Goal: Transaction & Acquisition: Obtain resource

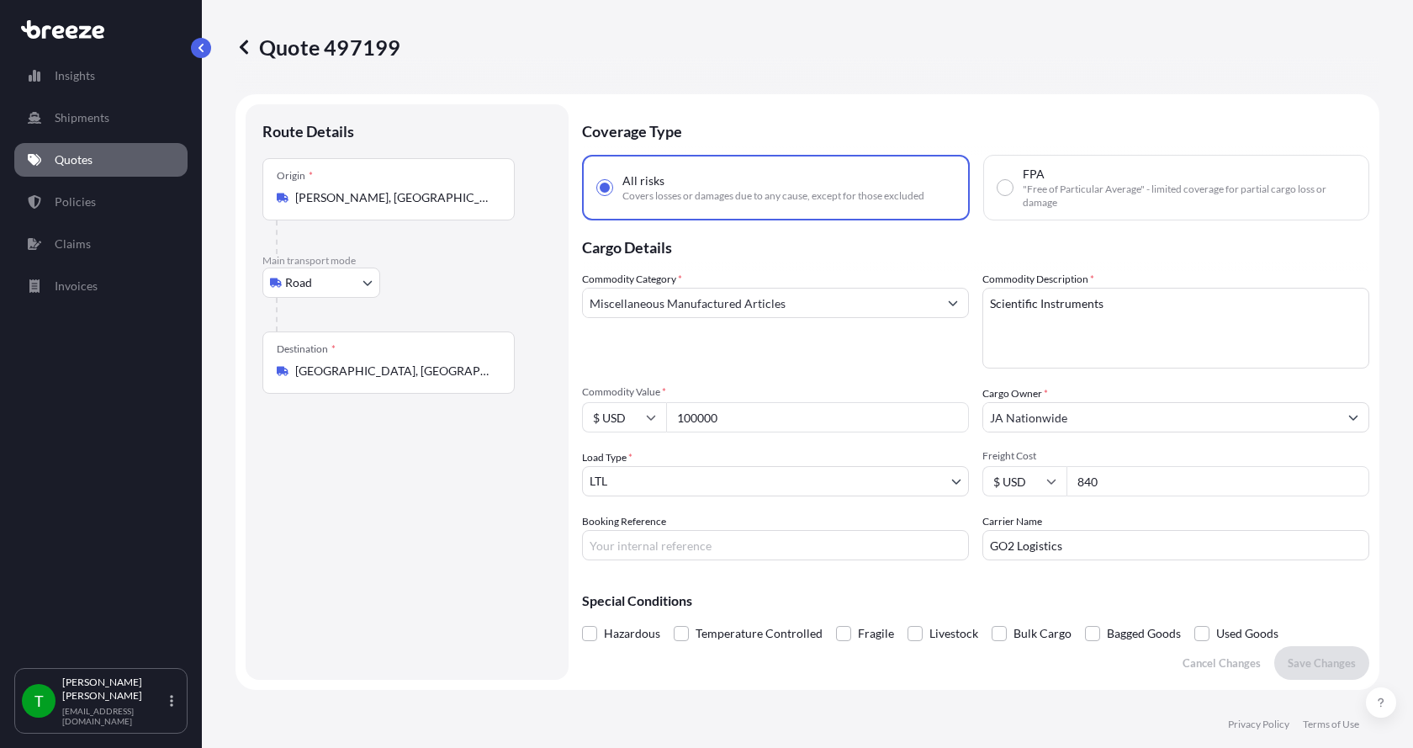
select select "Road"
select select "1"
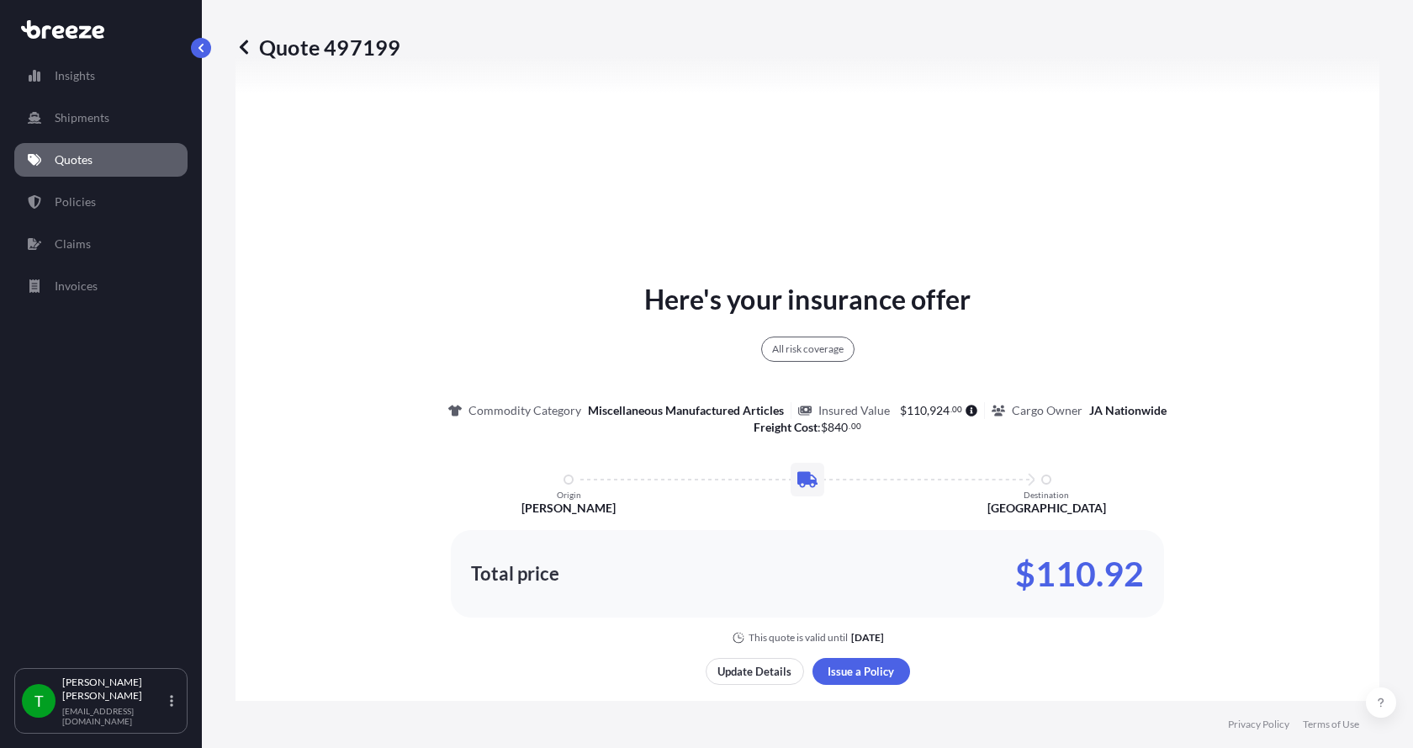
scroll to position [623, 0]
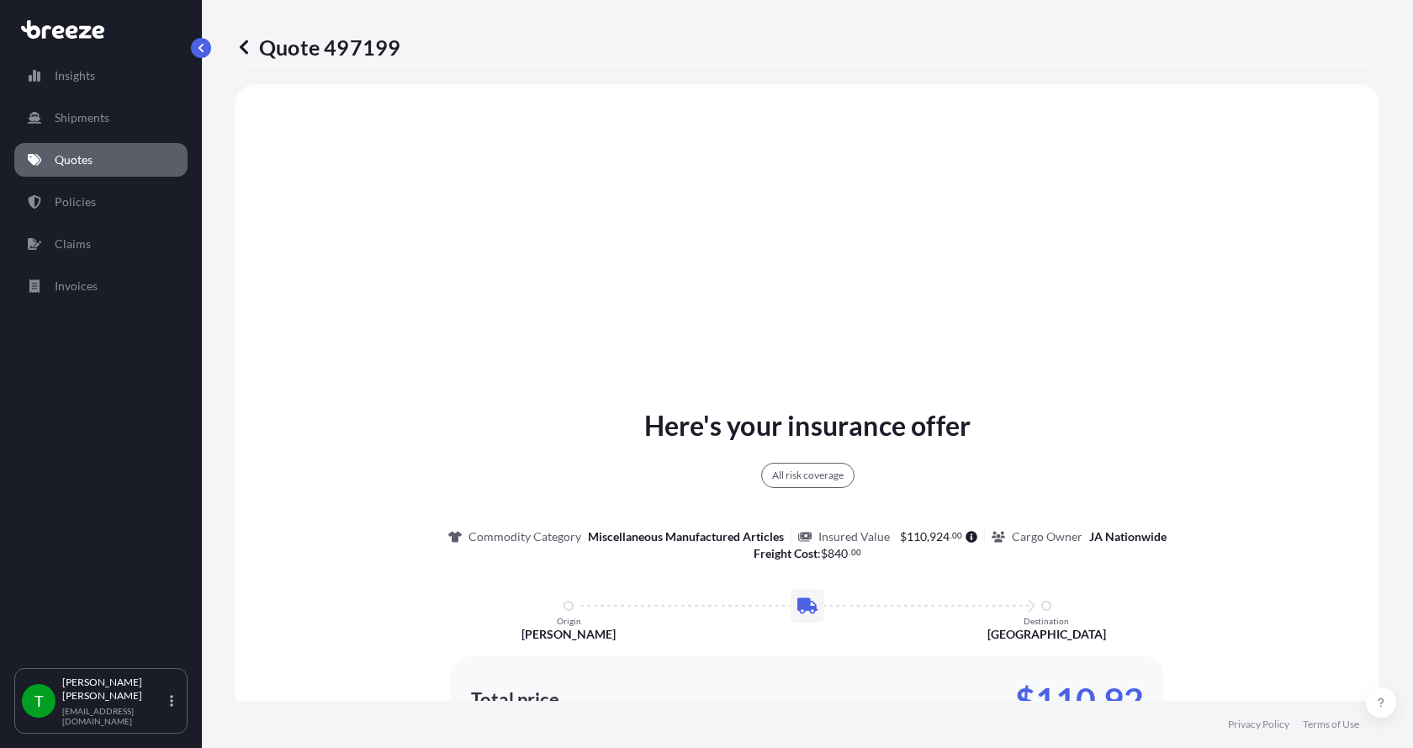
click at [68, 158] on p "Quotes" at bounding box center [74, 159] width 38 height 17
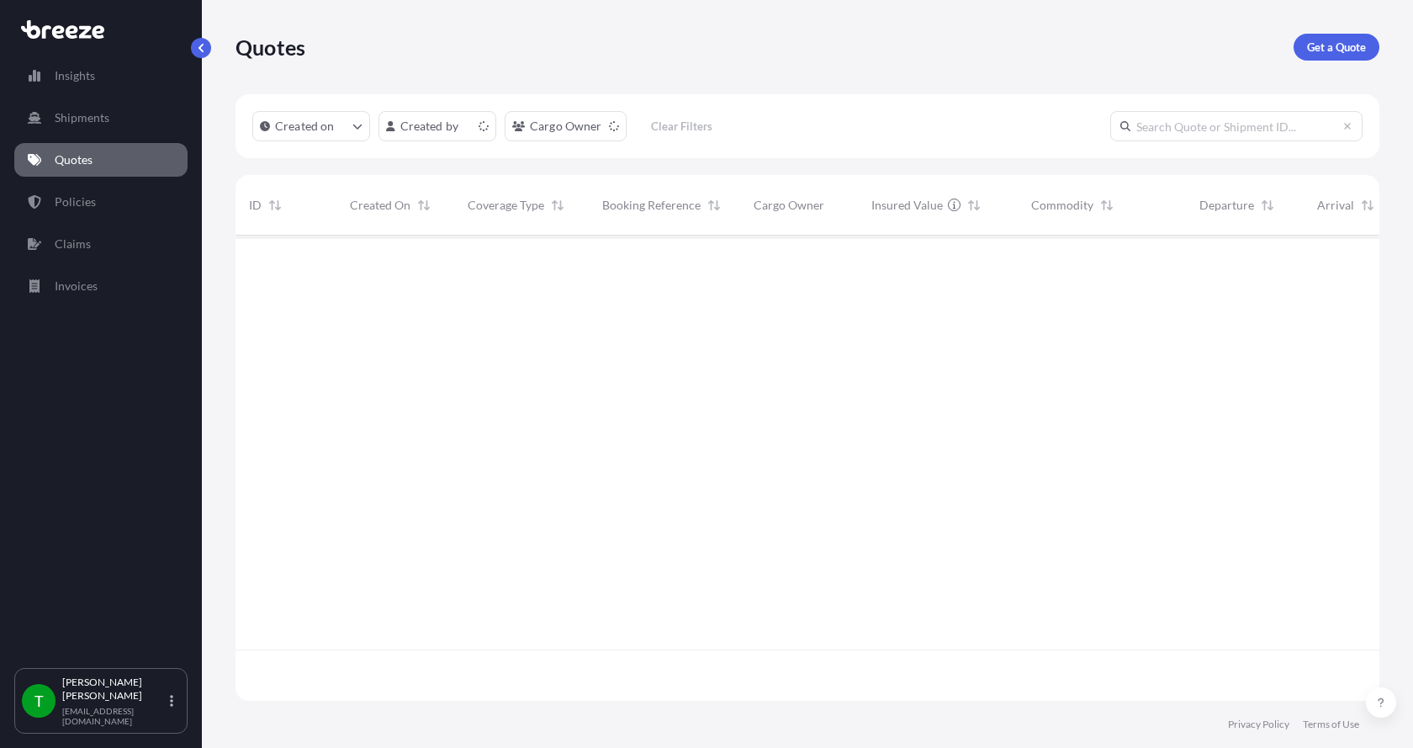
scroll to position [462, 1131]
click at [1349, 43] on p "Get a Quote" at bounding box center [1336, 47] width 59 height 17
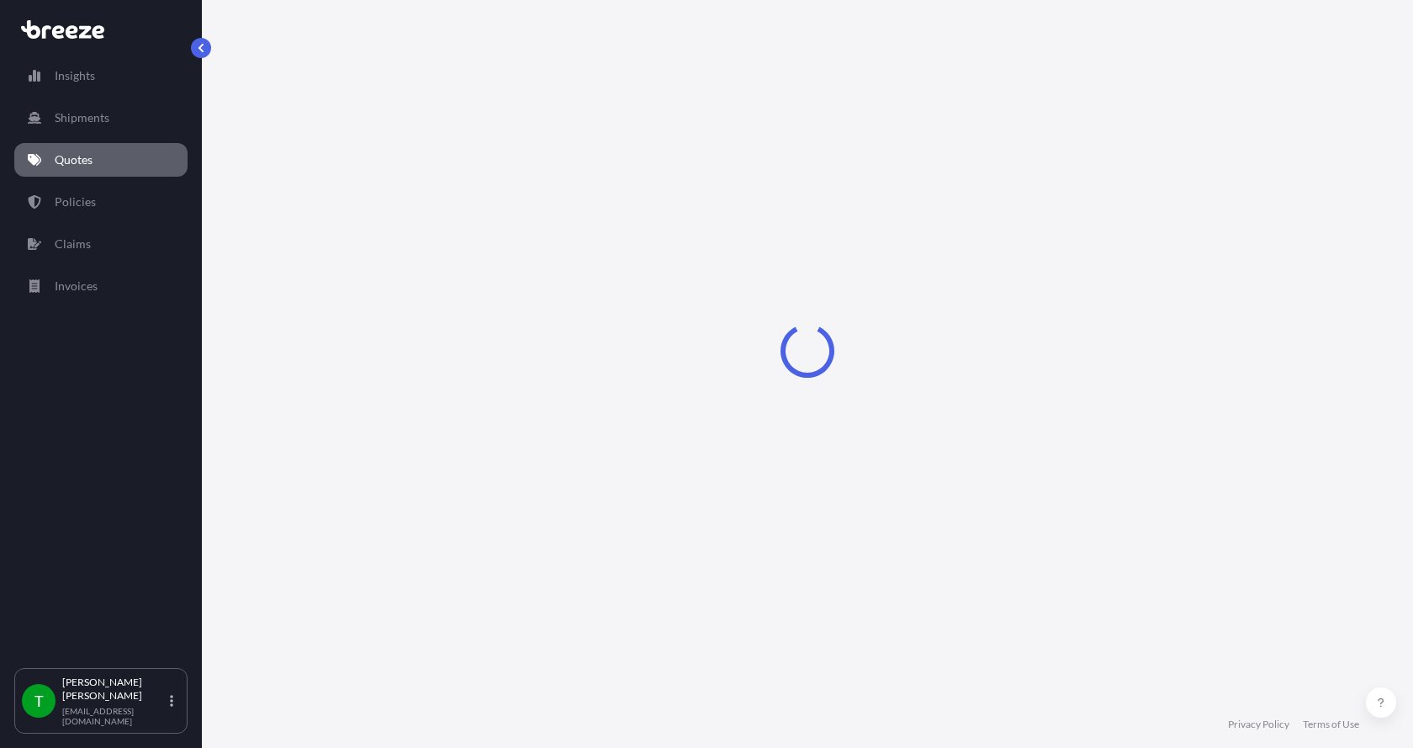
select select "Sea"
select select "1"
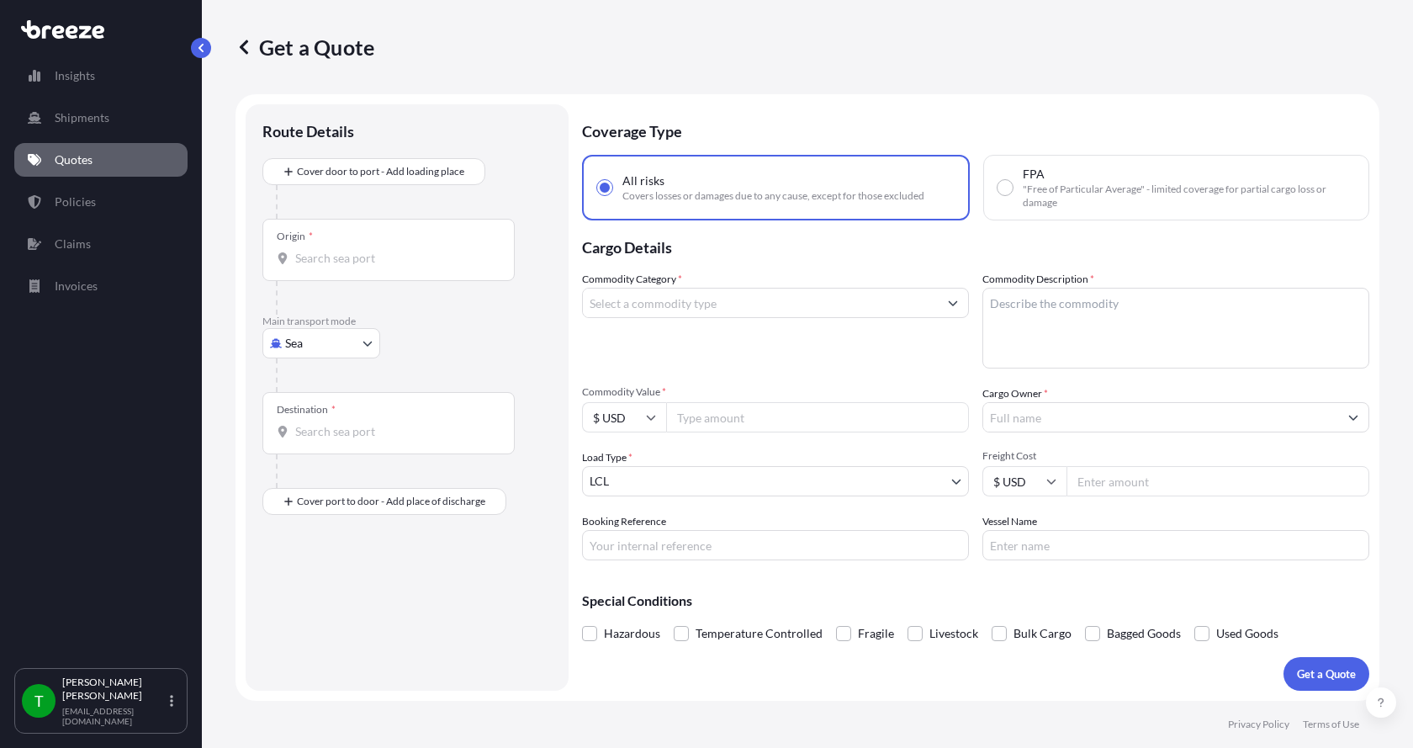
click at [288, 346] on body "Insights Shipments Quotes Policies Claims Invoices T [PERSON_NAME] [EMAIL_ADDRE…" at bounding box center [706, 374] width 1413 height 748
click at [310, 437] on div "Road" at bounding box center [321, 447] width 104 height 30
select select "Road"
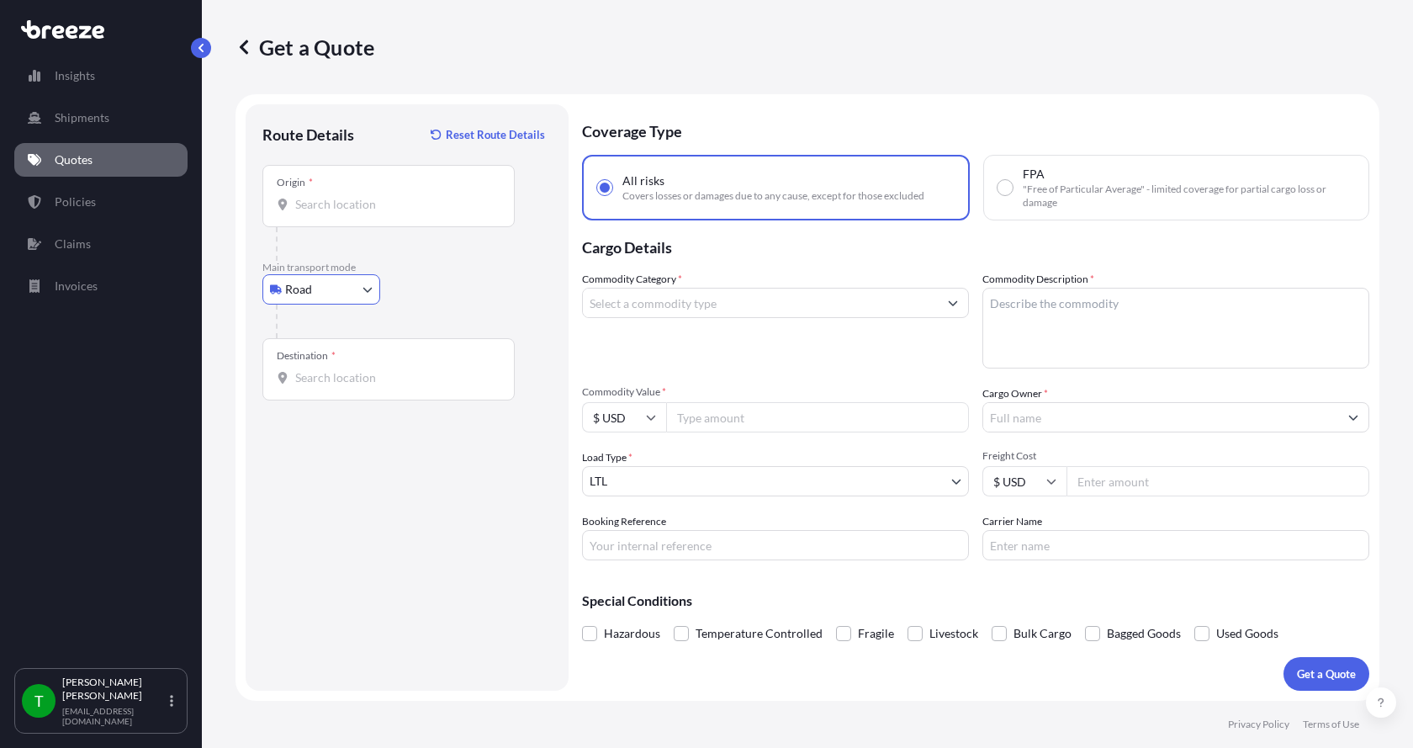
click at [347, 193] on div "Origin *" at bounding box center [388, 196] width 252 height 62
click at [347, 196] on input "Origin *" at bounding box center [394, 204] width 199 height 17
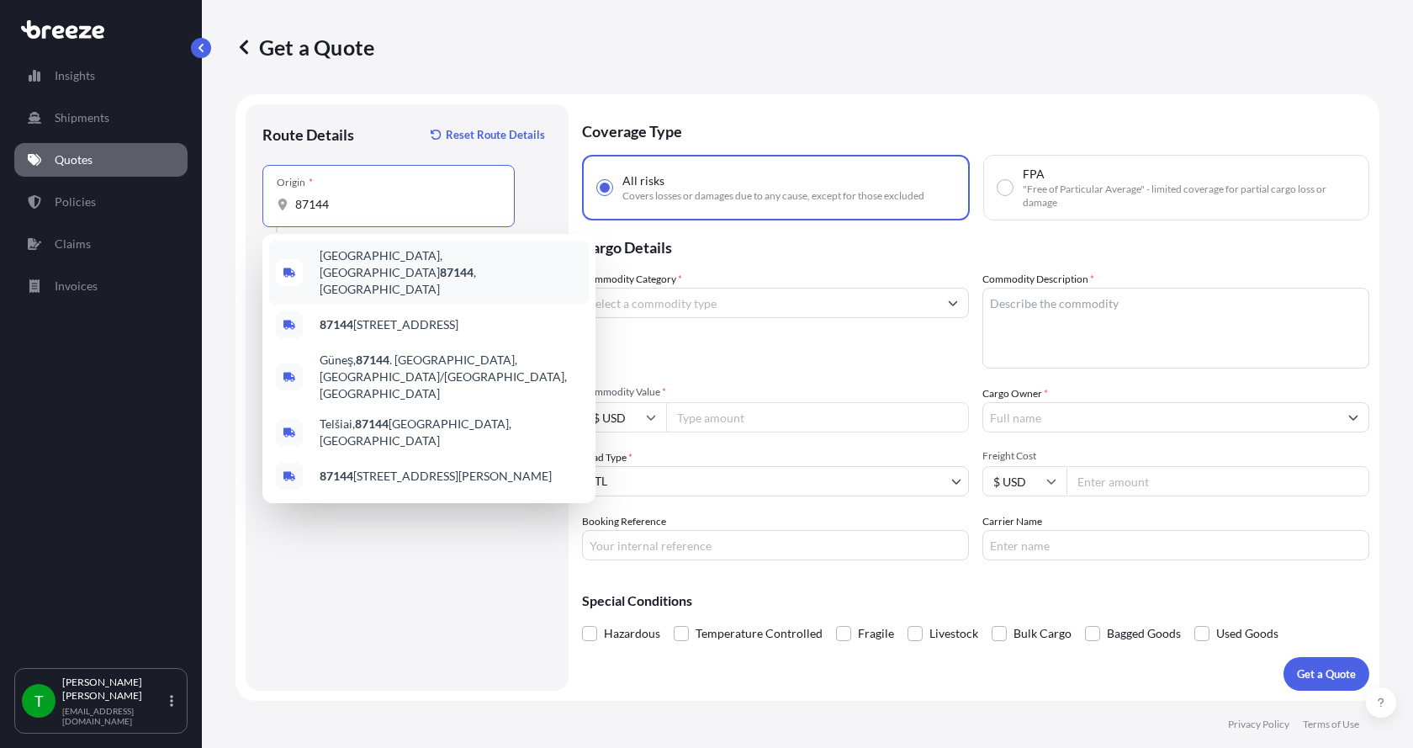
click at [353, 254] on span "[GEOGRAPHIC_DATA] , [GEOGRAPHIC_DATA]" at bounding box center [451, 272] width 262 height 50
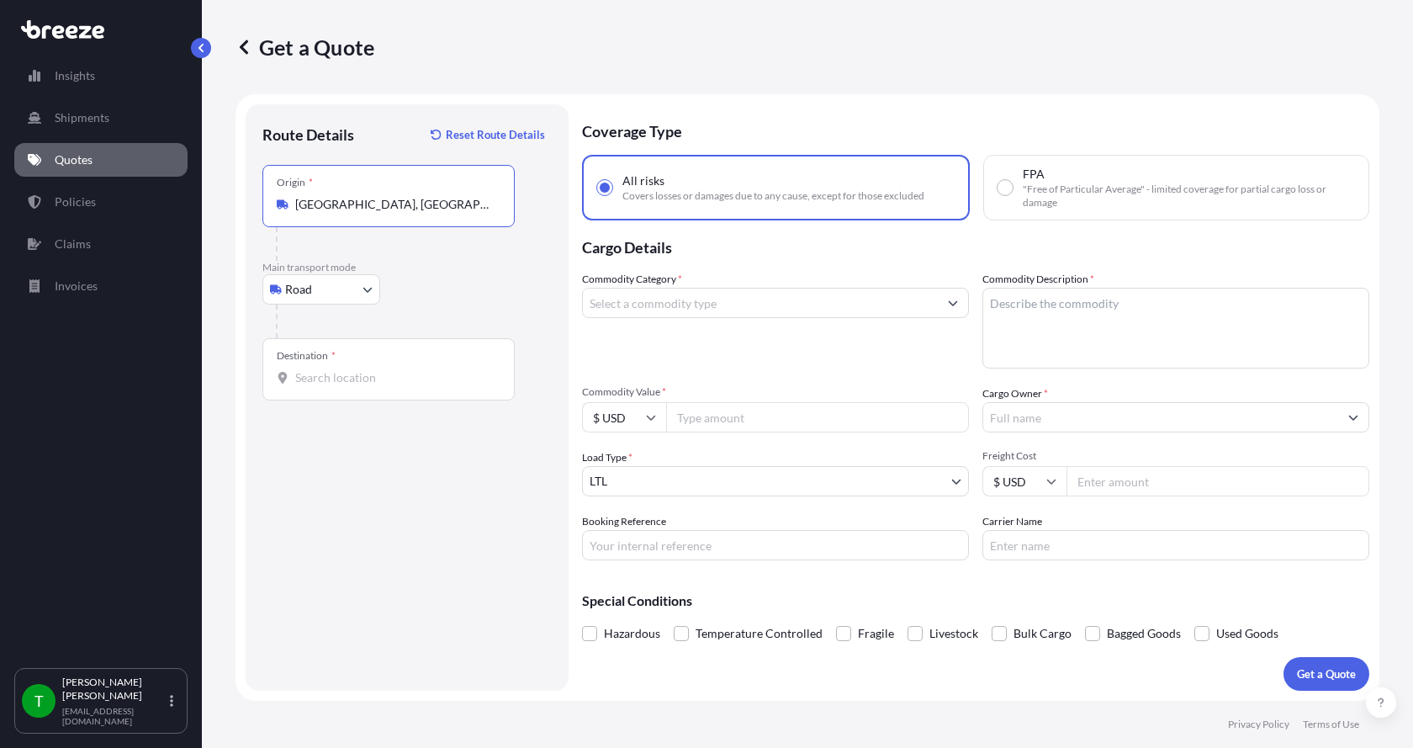
type input "[GEOGRAPHIC_DATA], [GEOGRAPHIC_DATA]"
click at [305, 376] on input "Destination *" at bounding box center [394, 377] width 199 height 17
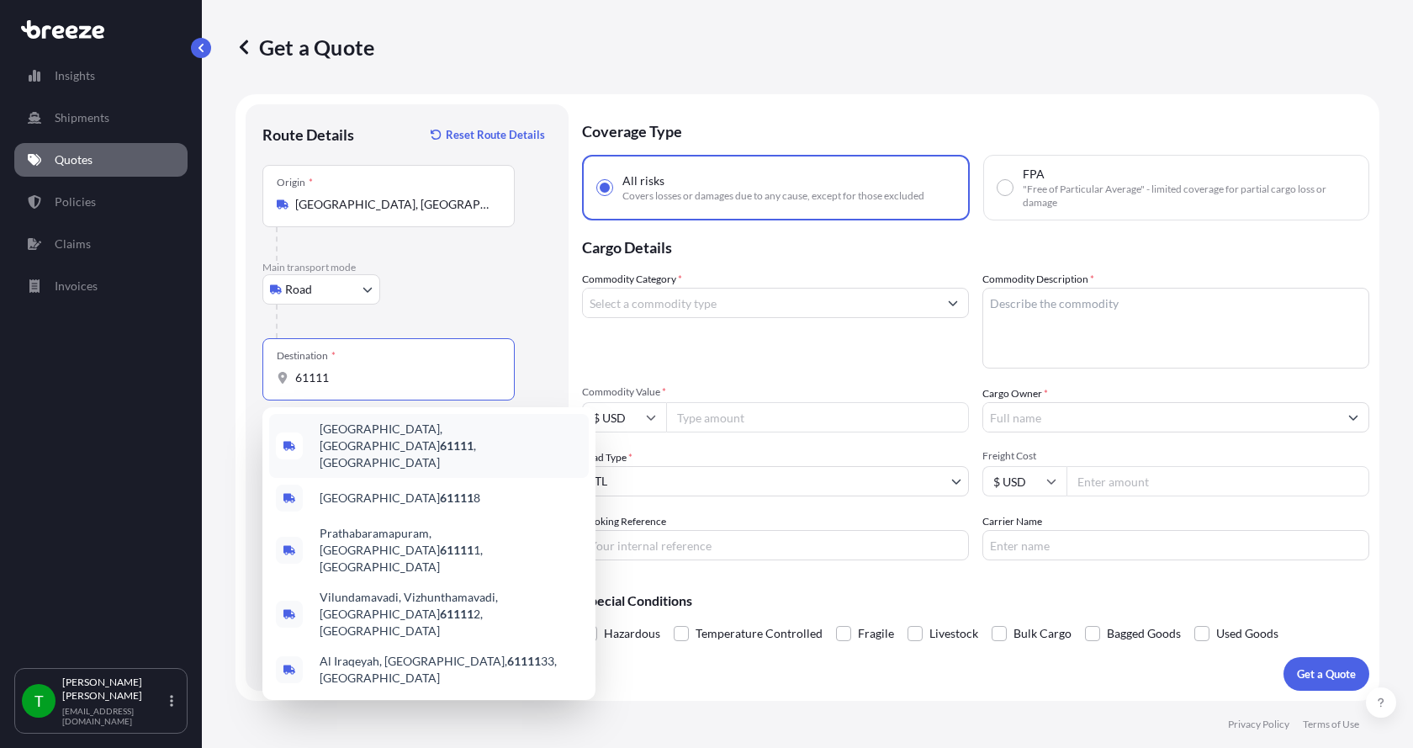
click at [327, 428] on span "[GEOGRAPHIC_DATA] , [GEOGRAPHIC_DATA]" at bounding box center [451, 446] width 262 height 50
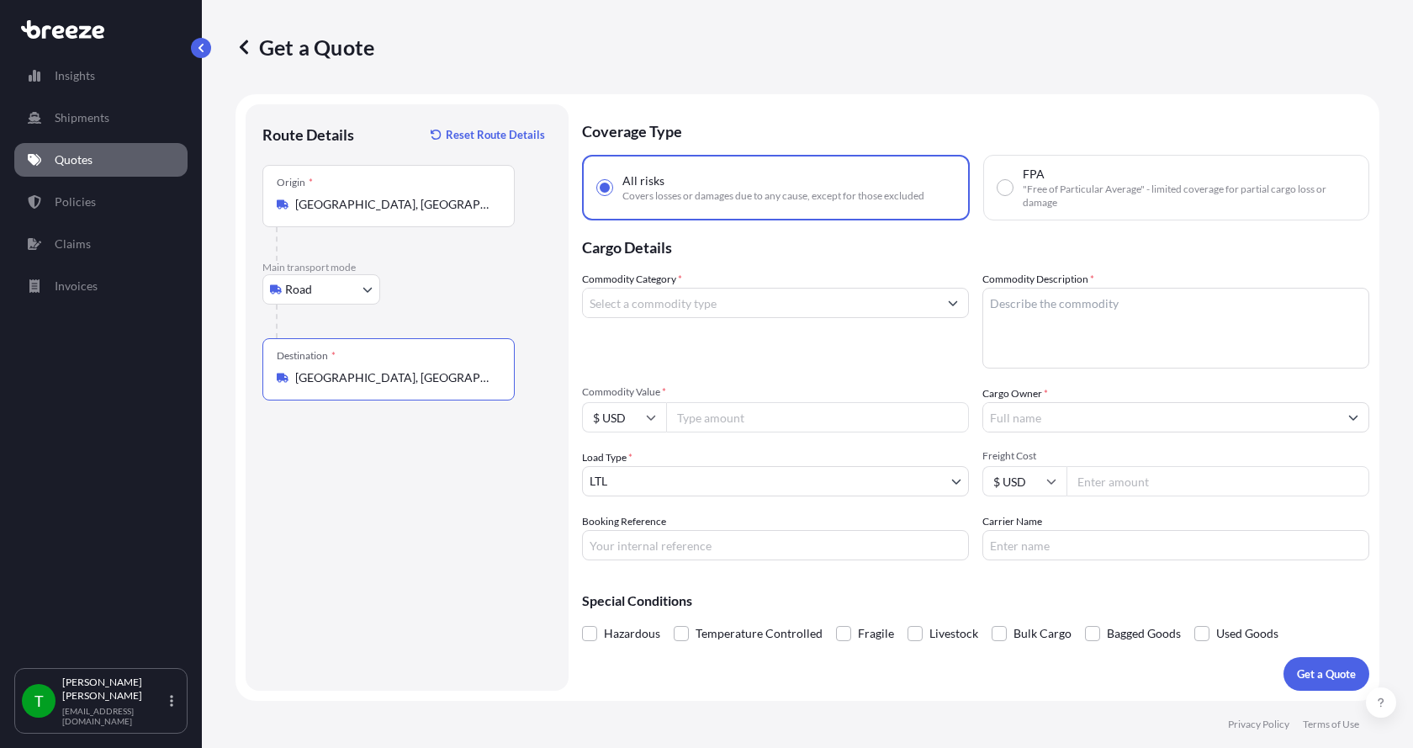
type input "[GEOGRAPHIC_DATA], [GEOGRAPHIC_DATA]"
click at [608, 303] on input "Commodity Category *" at bounding box center [760, 303] width 355 height 30
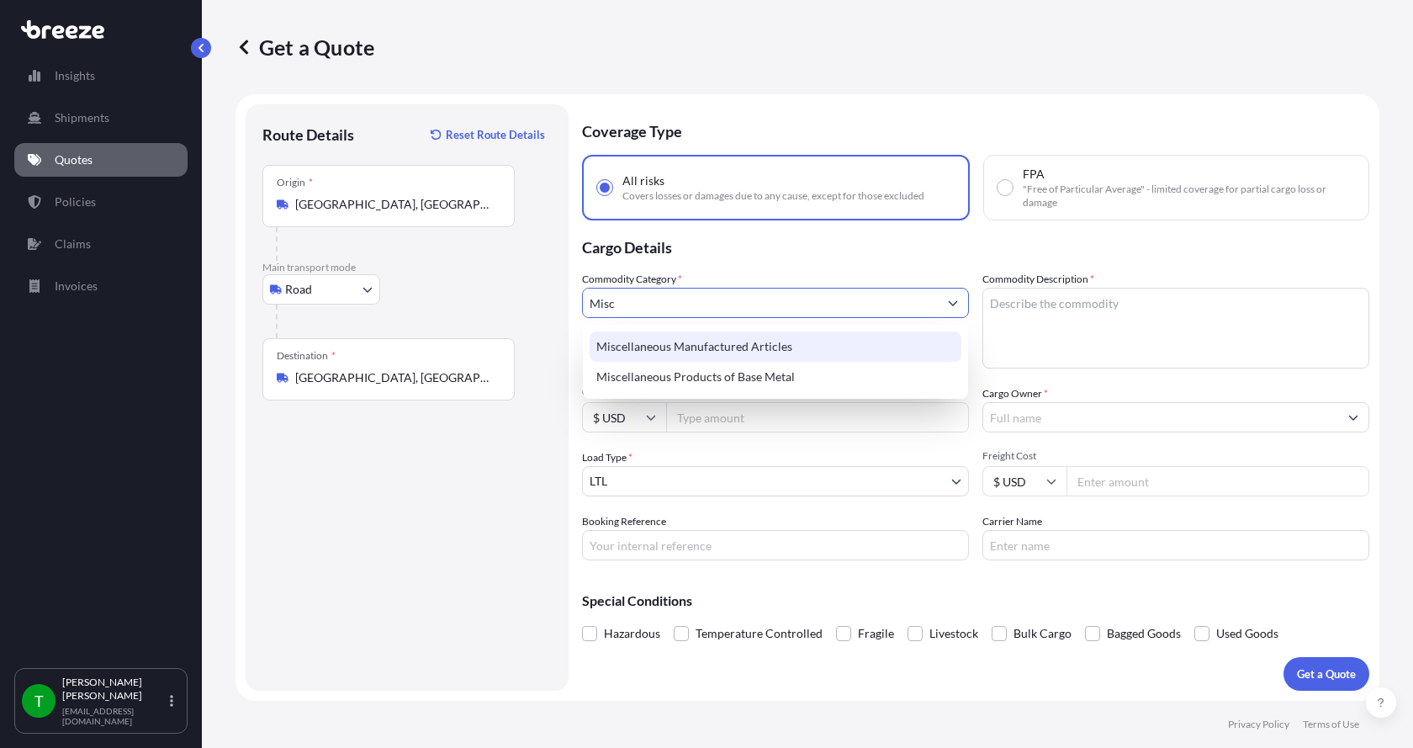
click at [625, 344] on div "Miscellaneous Manufactured Articles" at bounding box center [776, 346] width 372 height 30
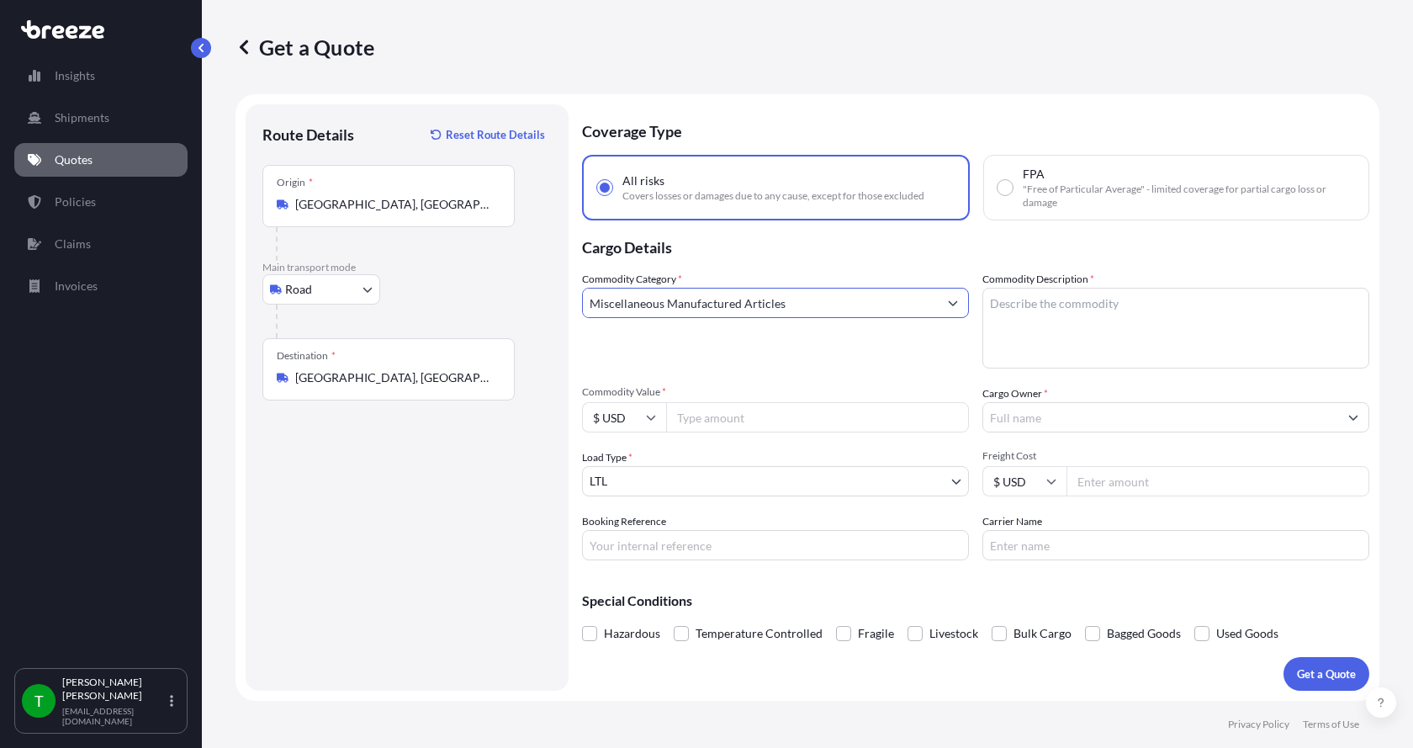
type input "Miscellaneous Manufactured Articles"
click at [1034, 309] on textarea "Commodity Description *" at bounding box center [1176, 328] width 387 height 81
type textarea "Electric Motor"
click at [730, 421] on input "Commodity Value *" at bounding box center [817, 417] width 303 height 30
click at [710, 417] on input "Commodity Value *" at bounding box center [817, 417] width 303 height 30
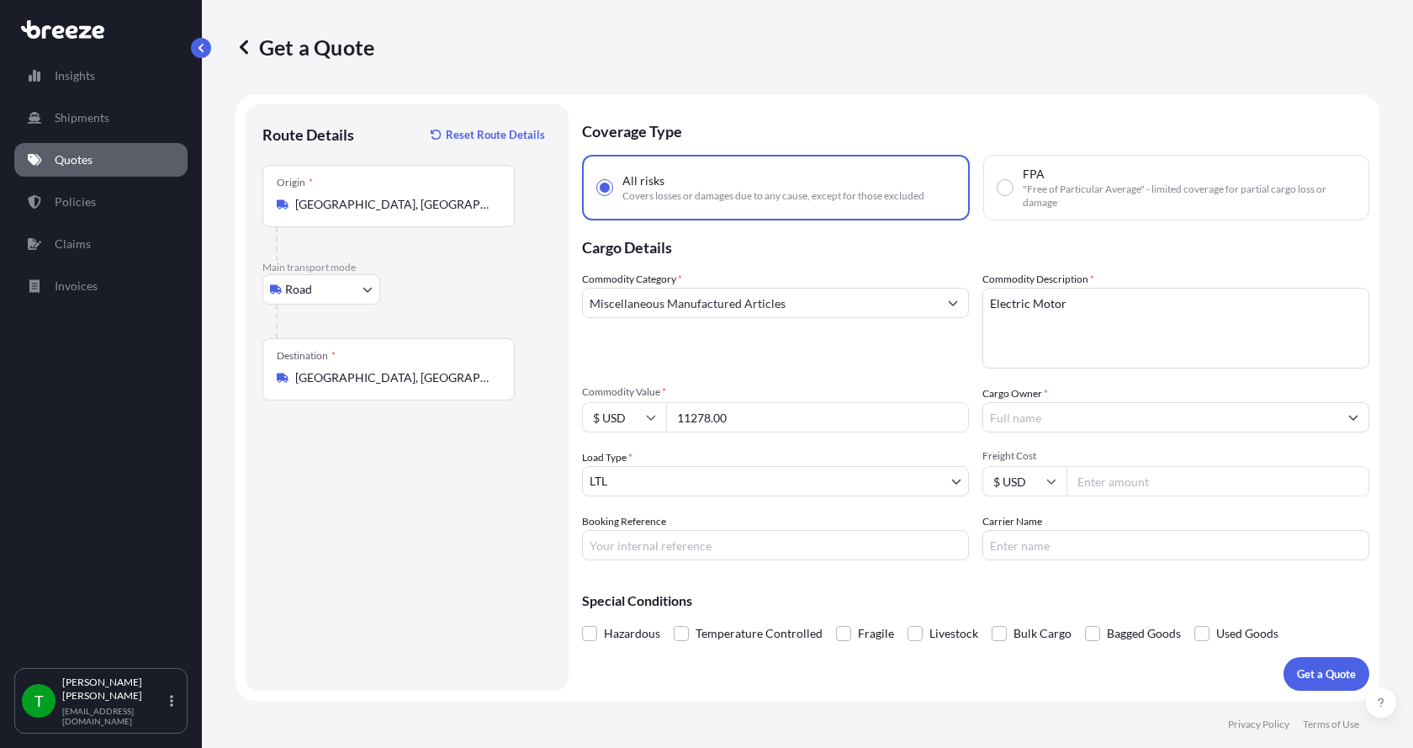
type input "11278.00"
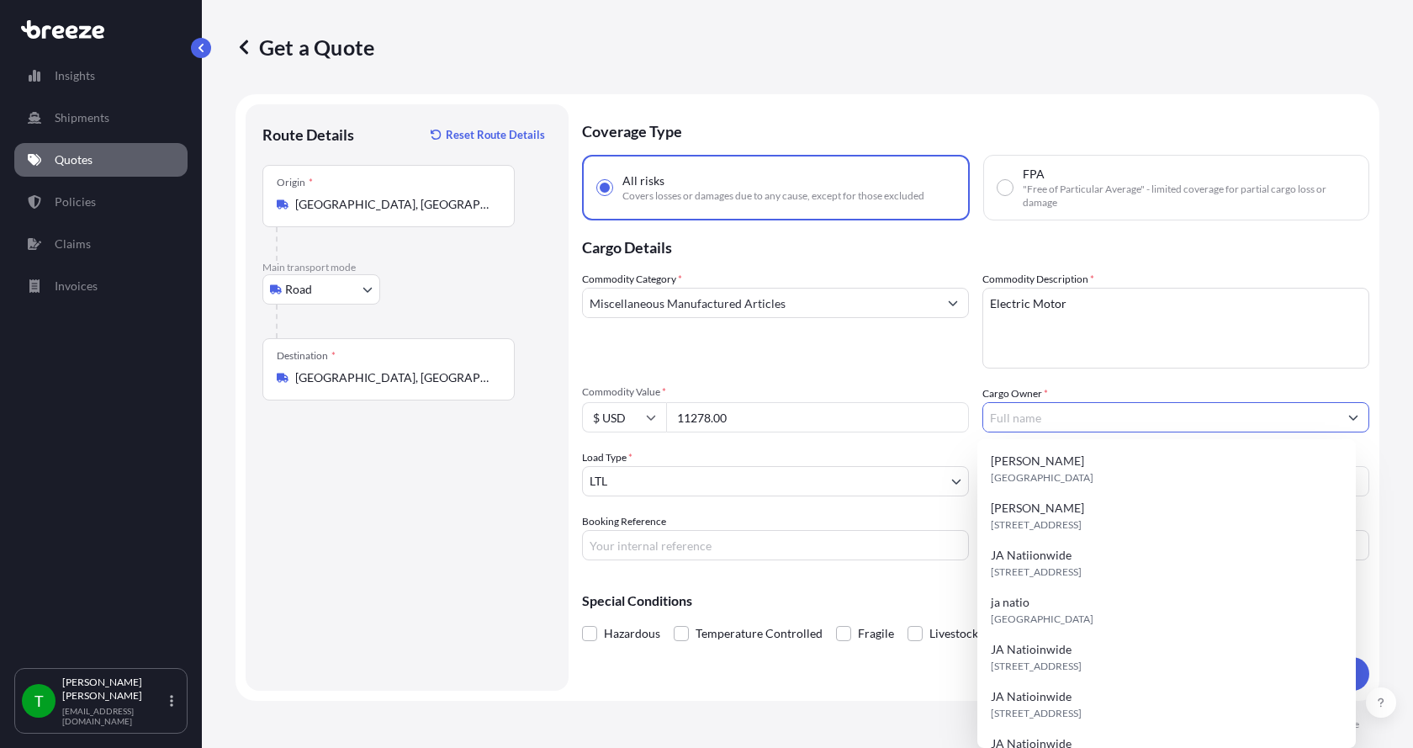
click at [1036, 410] on input "Cargo Owner *" at bounding box center [1160, 417] width 355 height 30
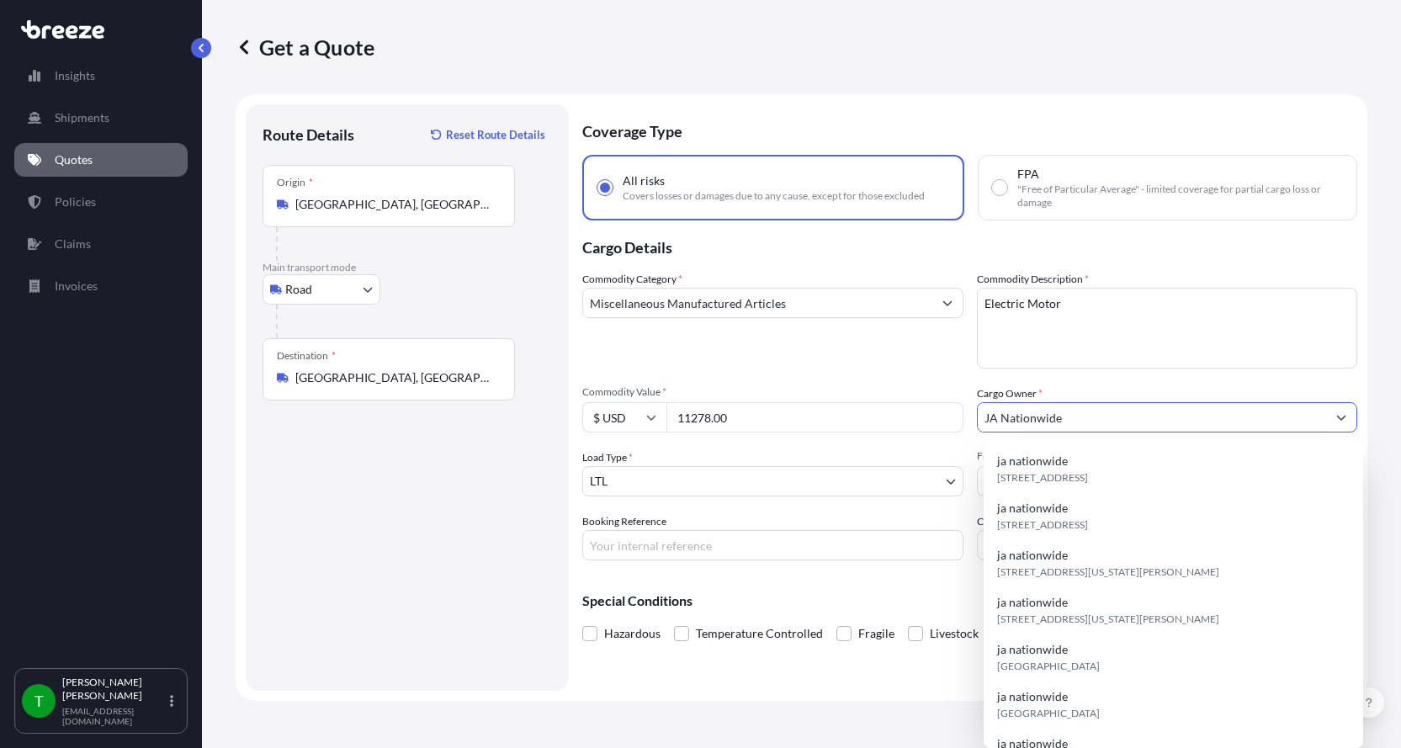
type input "JA Nationwide"
click at [653, 543] on input "Booking Reference" at bounding box center [772, 545] width 381 height 30
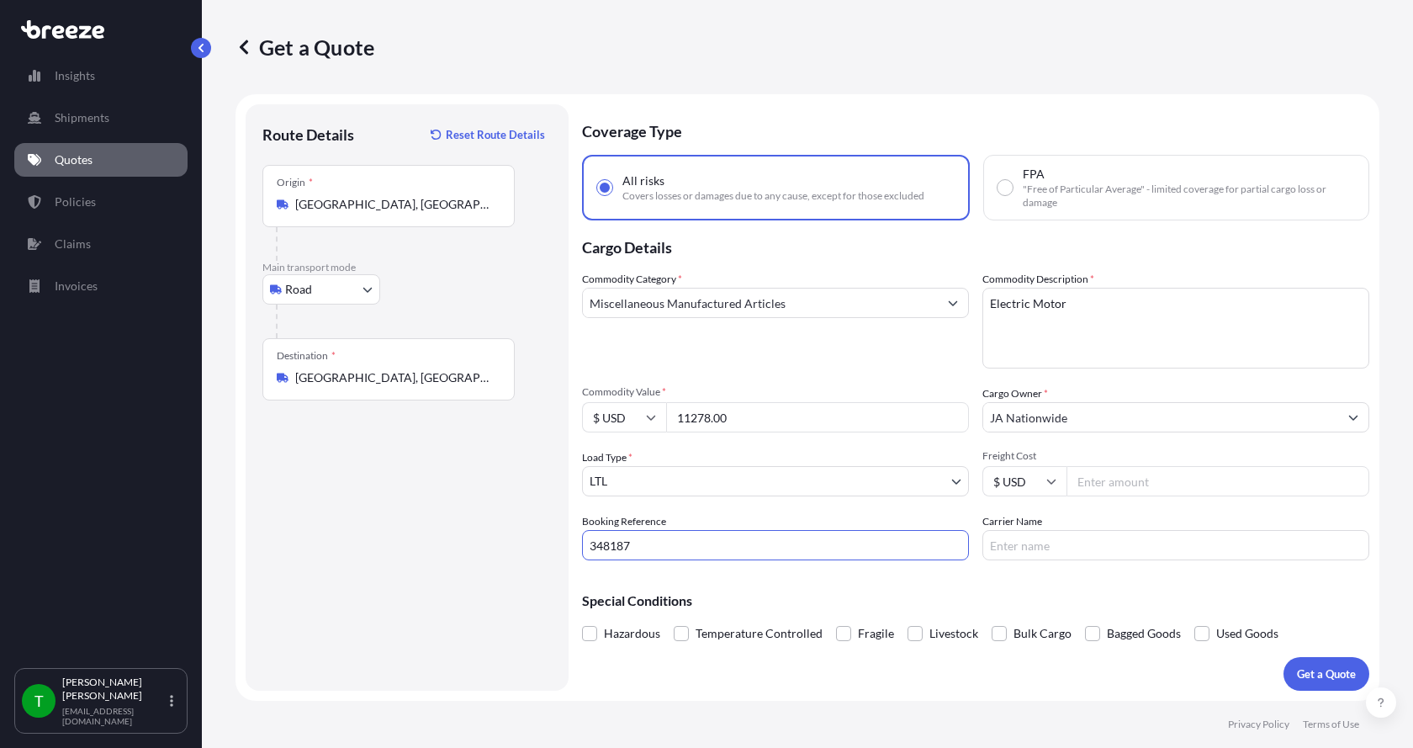
type input "348187"
click at [1197, 480] on input "Freight Cost" at bounding box center [1218, 481] width 303 height 30
type input "225.00"
click at [1108, 544] on input "Carrier Name" at bounding box center [1176, 545] width 387 height 30
type input "[PERSON_NAME]"
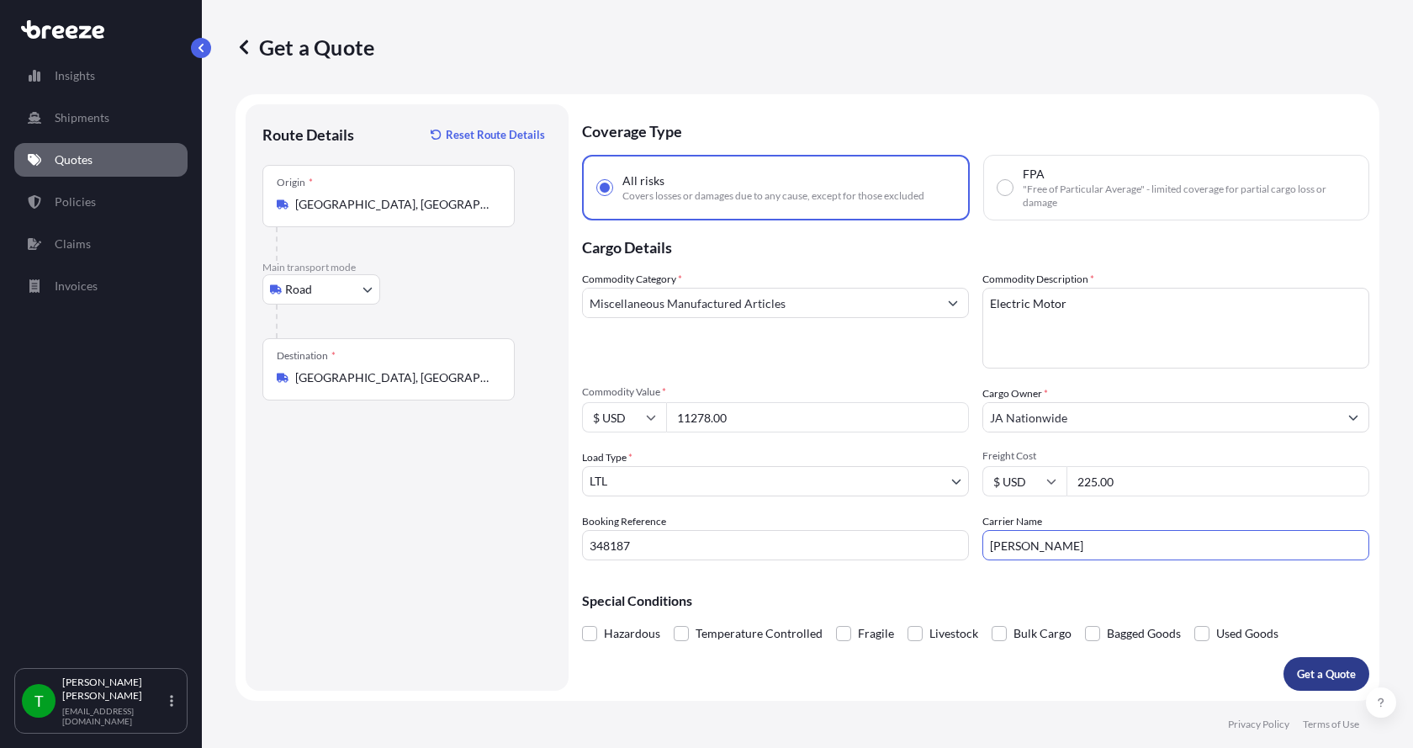
click at [1326, 660] on button "Get a Quote" at bounding box center [1327, 674] width 86 height 34
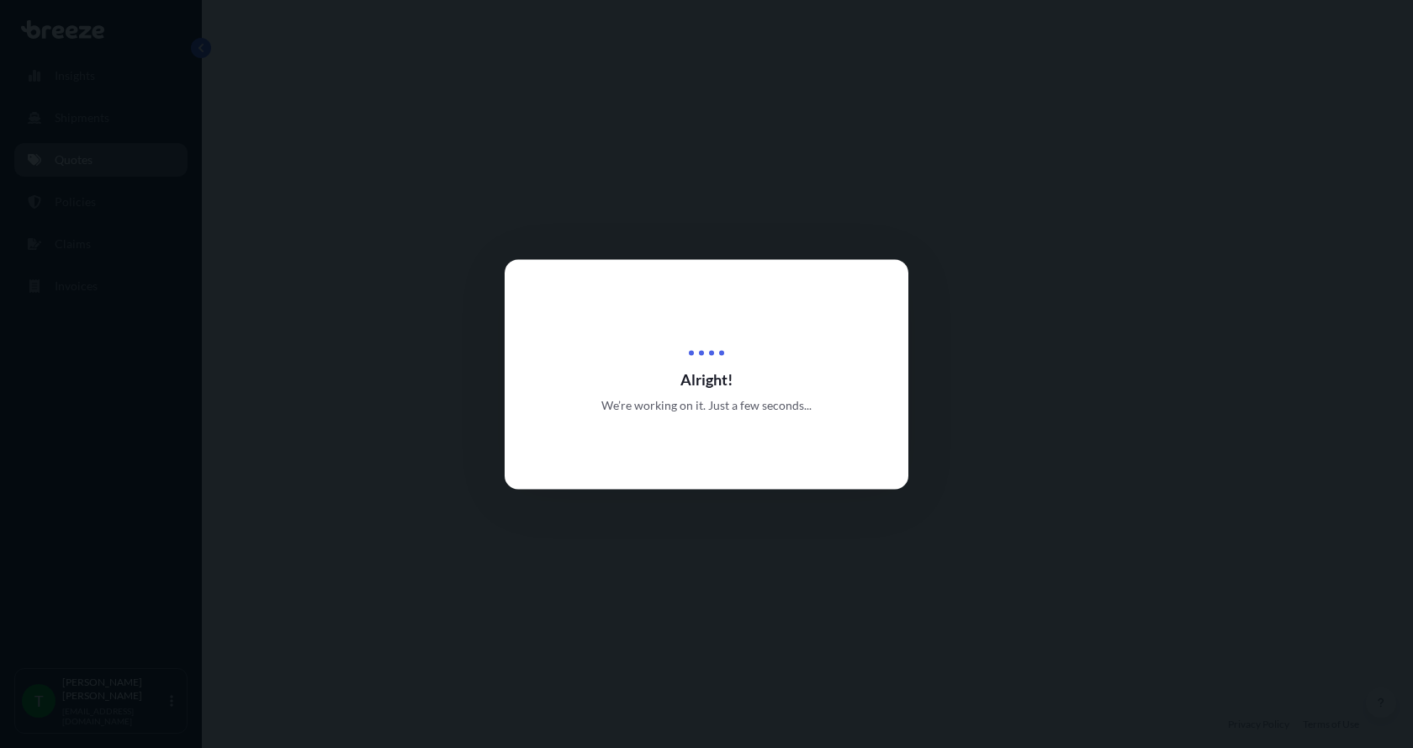
select select "Road"
select select "1"
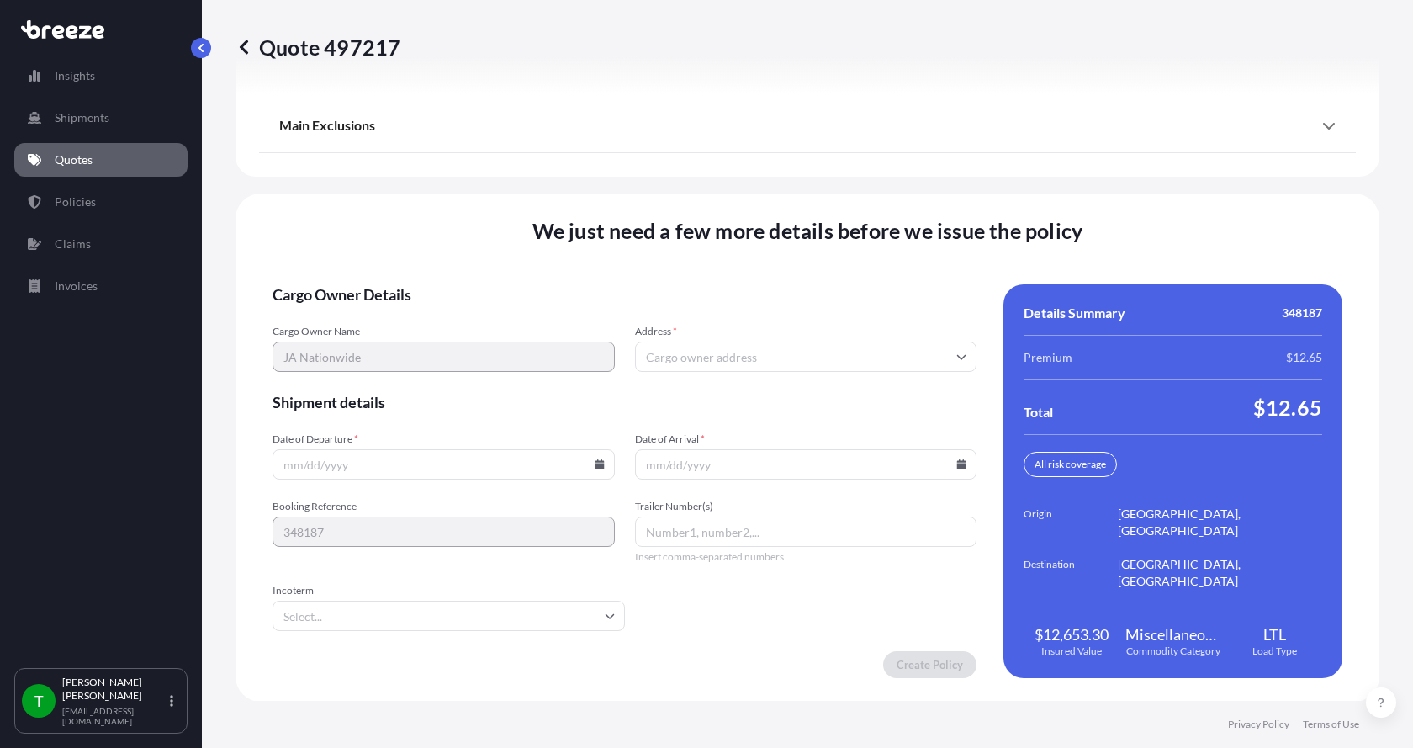
scroll to position [2213, 0]
click at [691, 357] on input "Address *" at bounding box center [806, 356] width 342 height 30
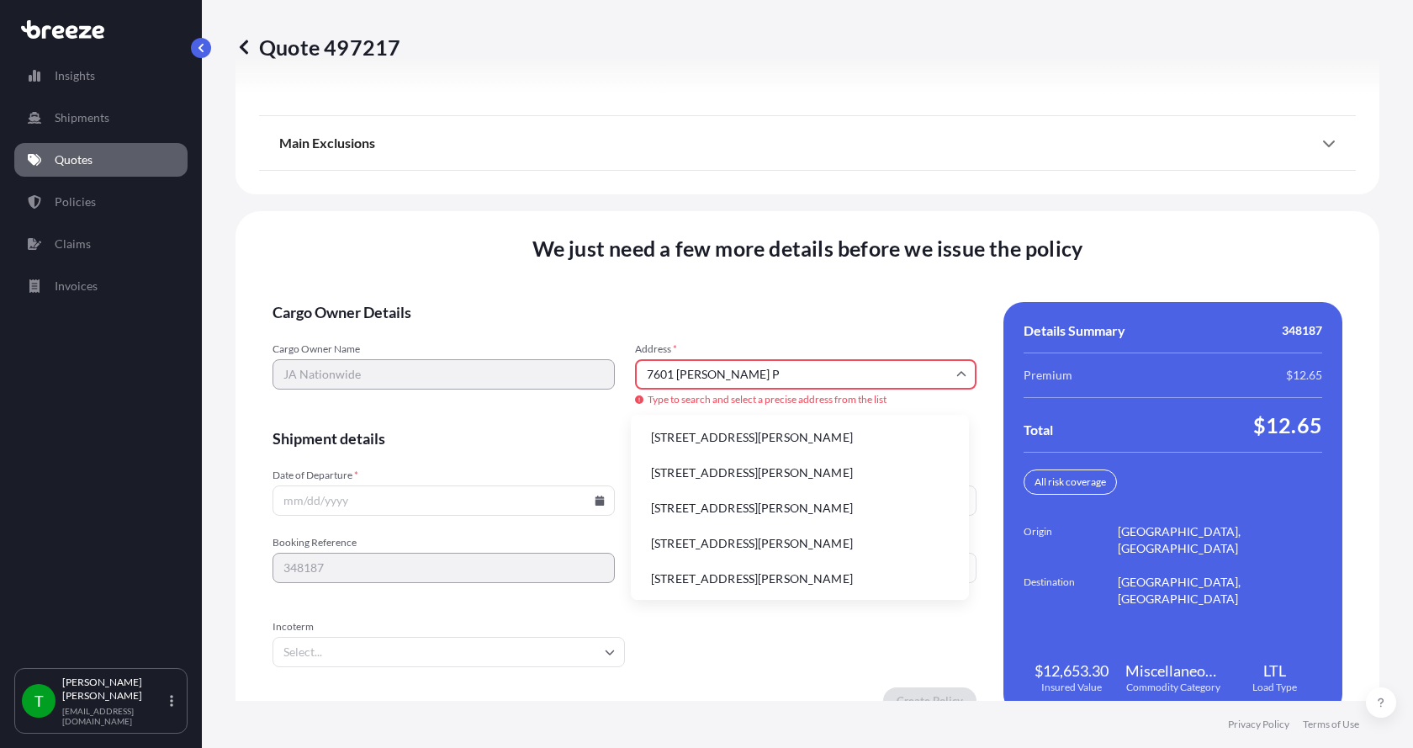
click at [717, 432] on li "[STREET_ADDRESS][PERSON_NAME]" at bounding box center [800, 437] width 325 height 32
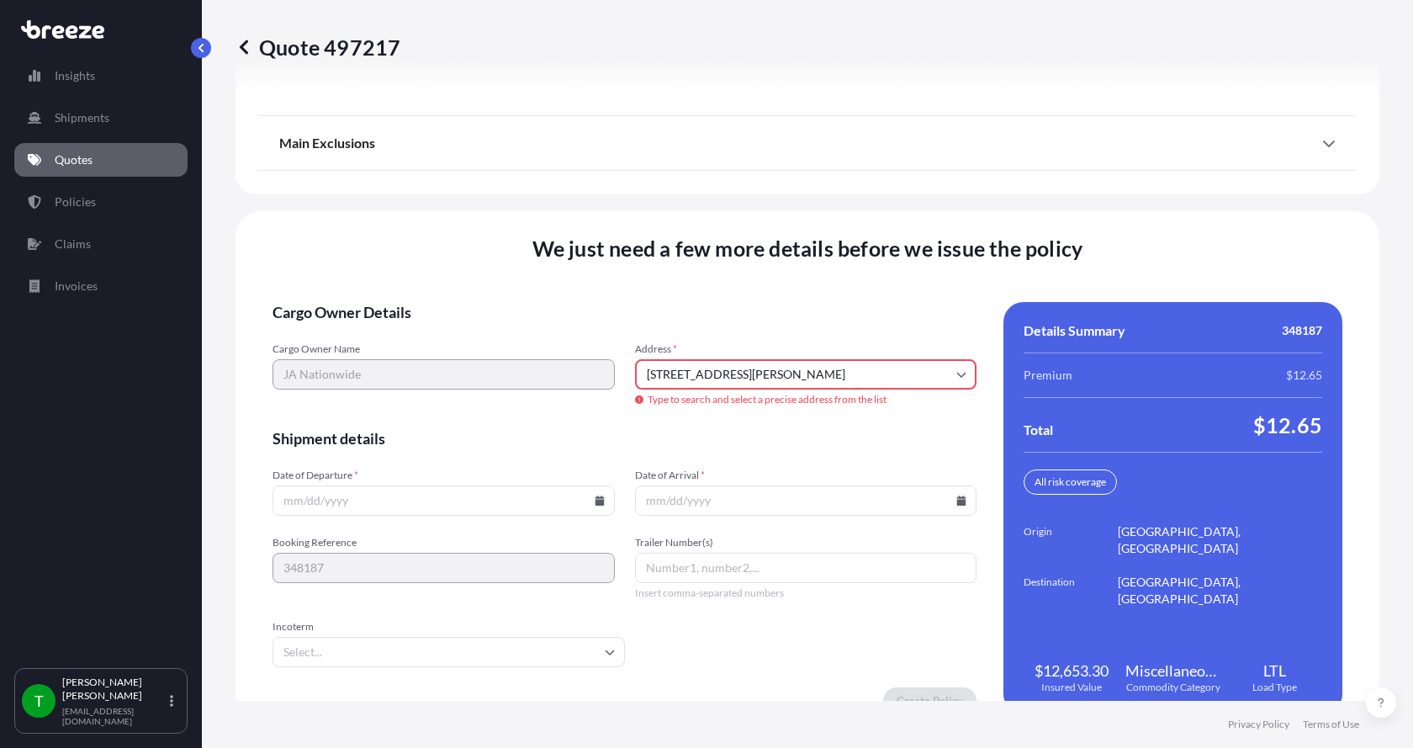
type input "[STREET_ADDRESS][PERSON_NAME]"
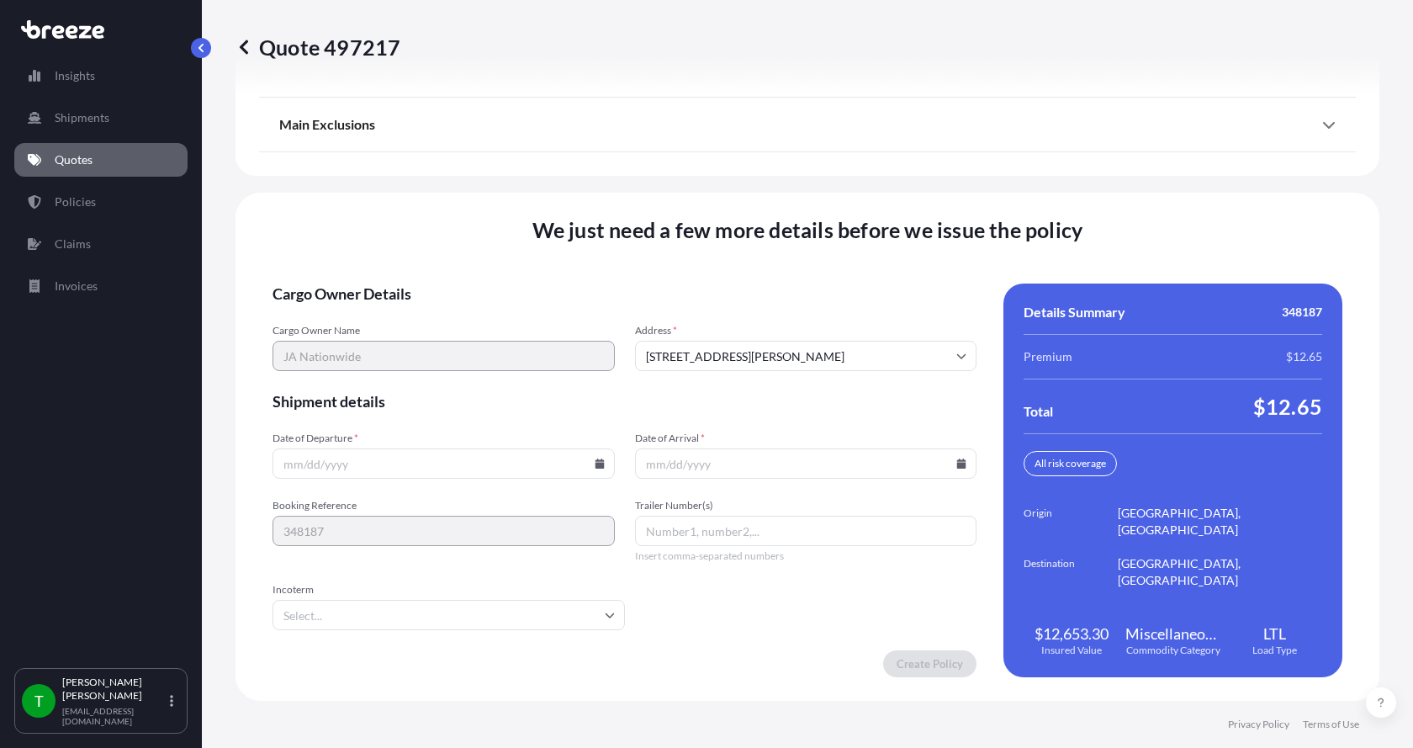
click at [595, 464] on icon at bounding box center [599, 463] width 9 height 10
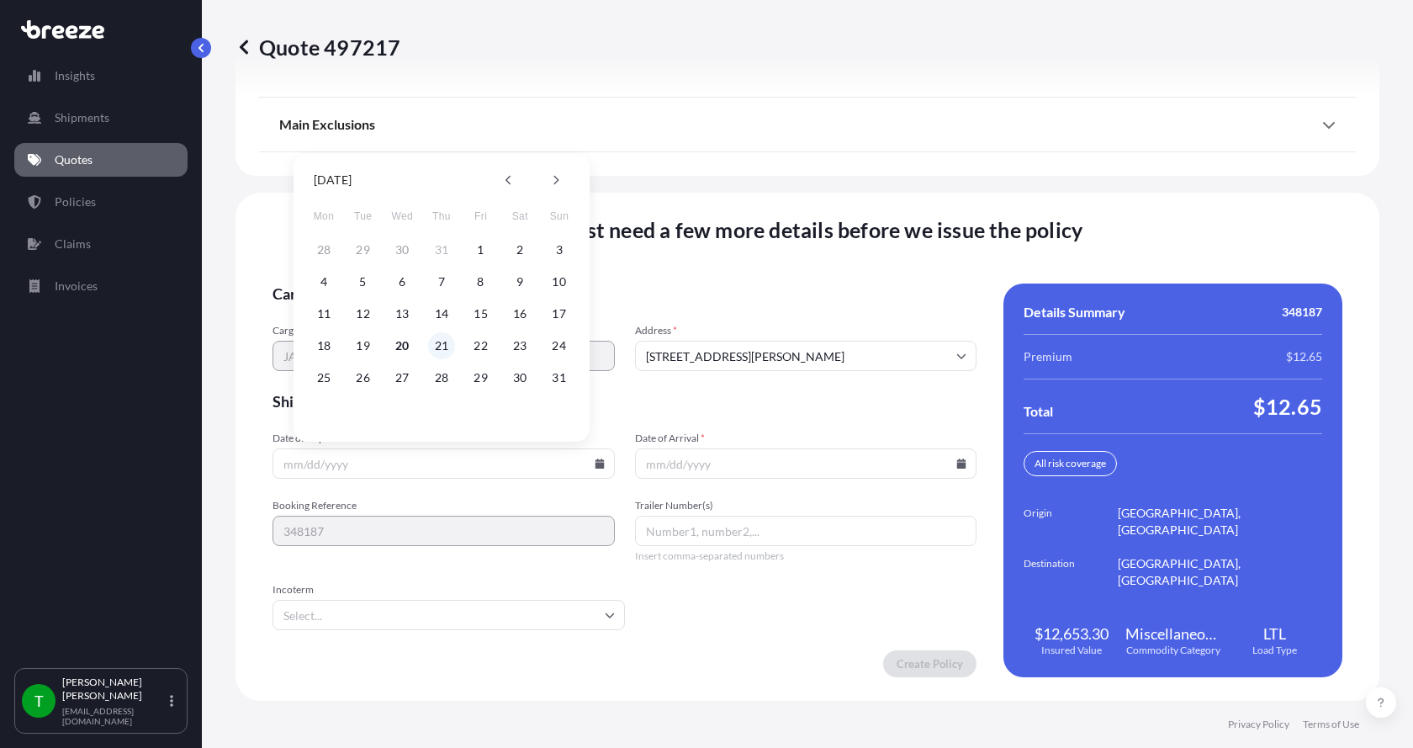
click at [444, 347] on button "21" at bounding box center [441, 345] width 27 height 27
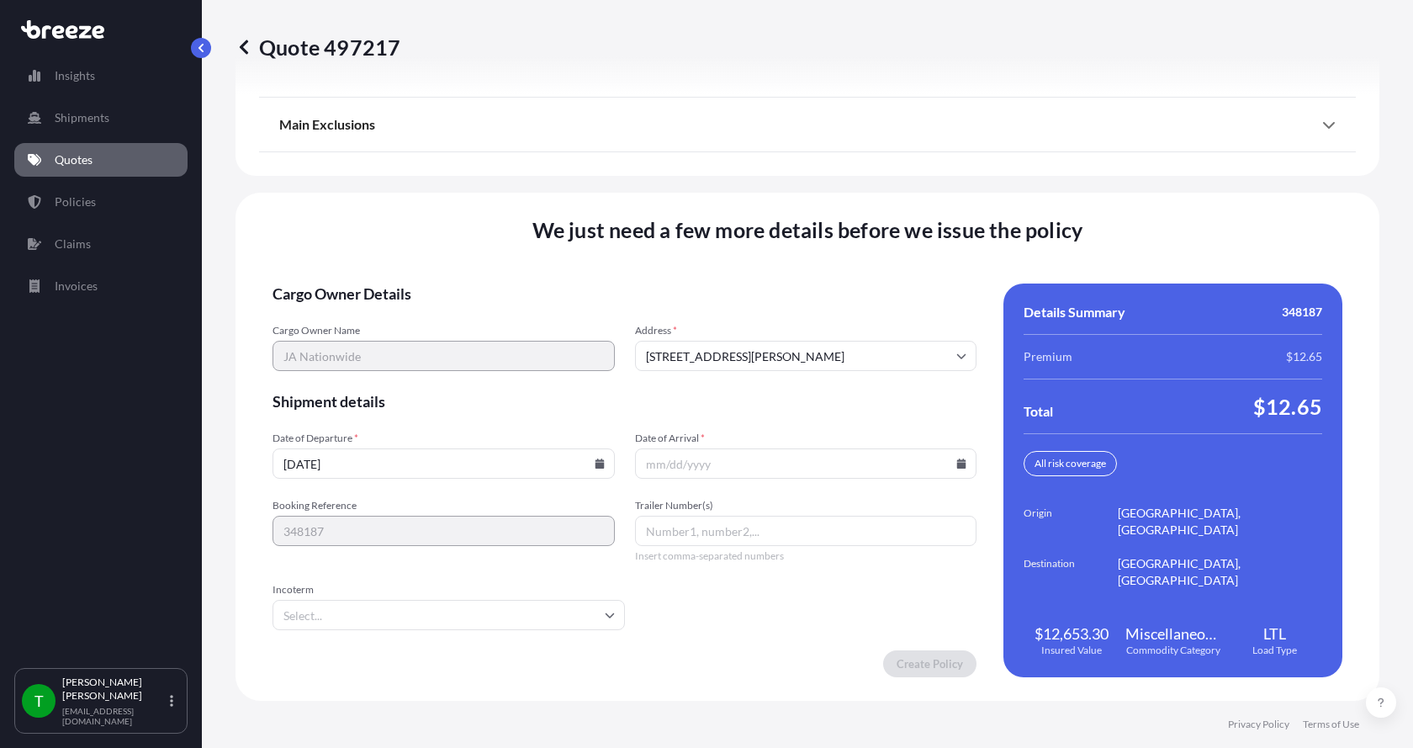
type input "[DATE]"
click at [444, 380] on button "21" at bounding box center [442, 387] width 20 height 15
click at [957, 467] on icon at bounding box center [961, 463] width 9 height 10
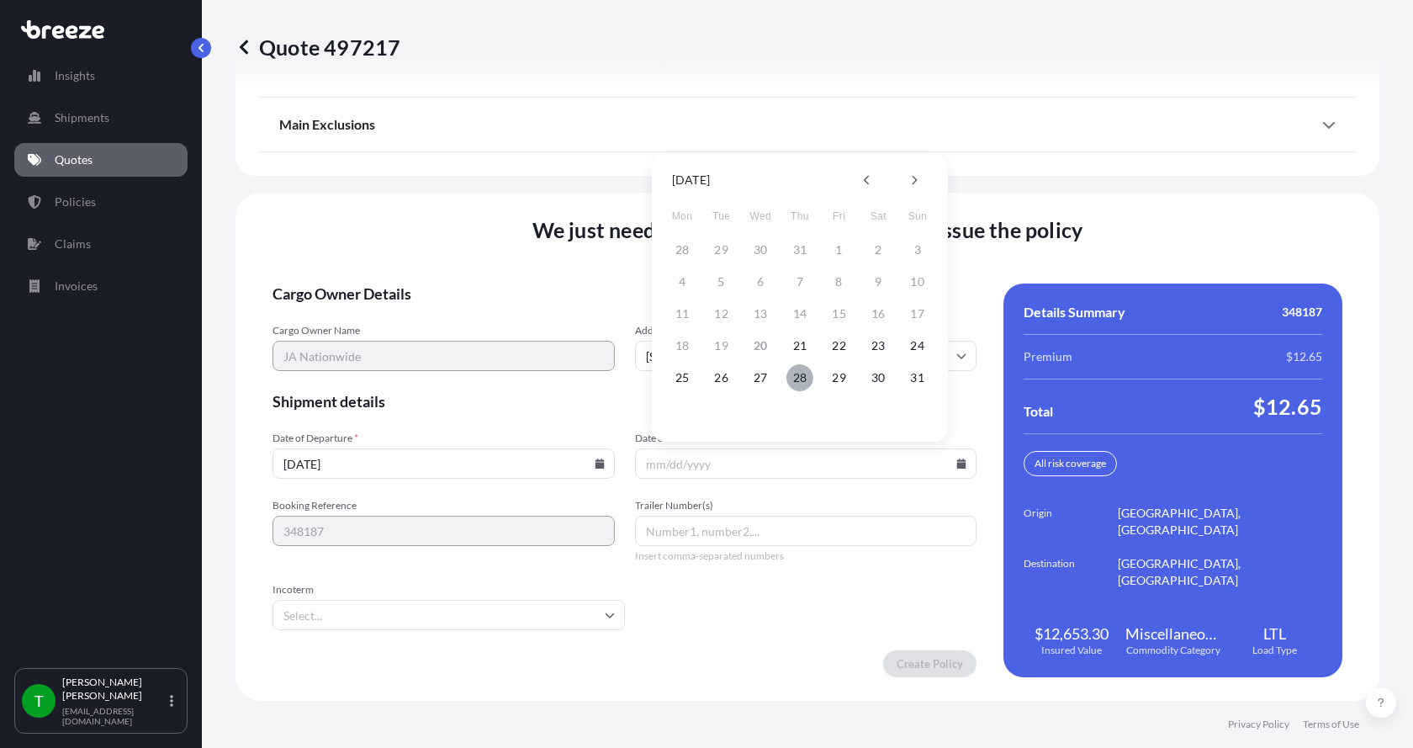
click at [803, 381] on button "28" at bounding box center [800, 377] width 27 height 27
type input "[DATE]"
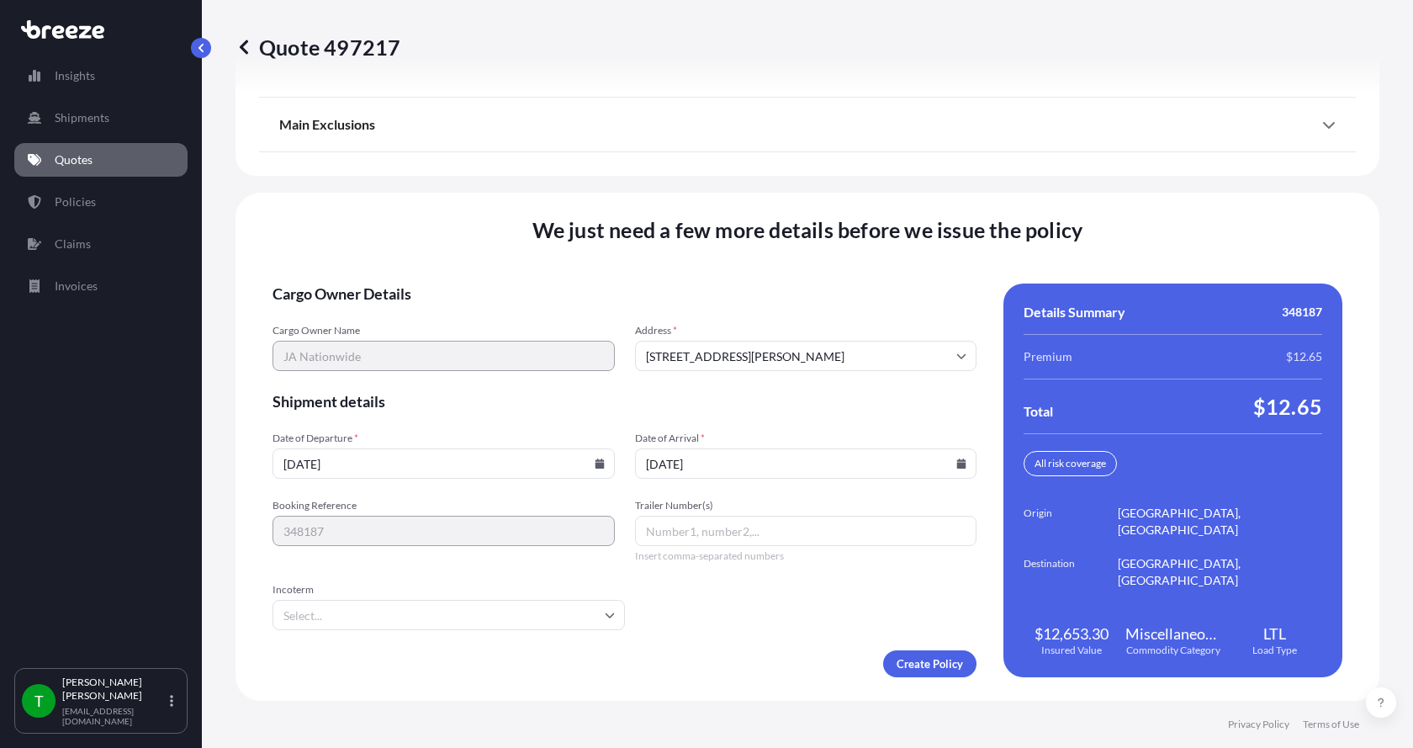
click at [803, 398] on button "28" at bounding box center [800, 405] width 20 height 15
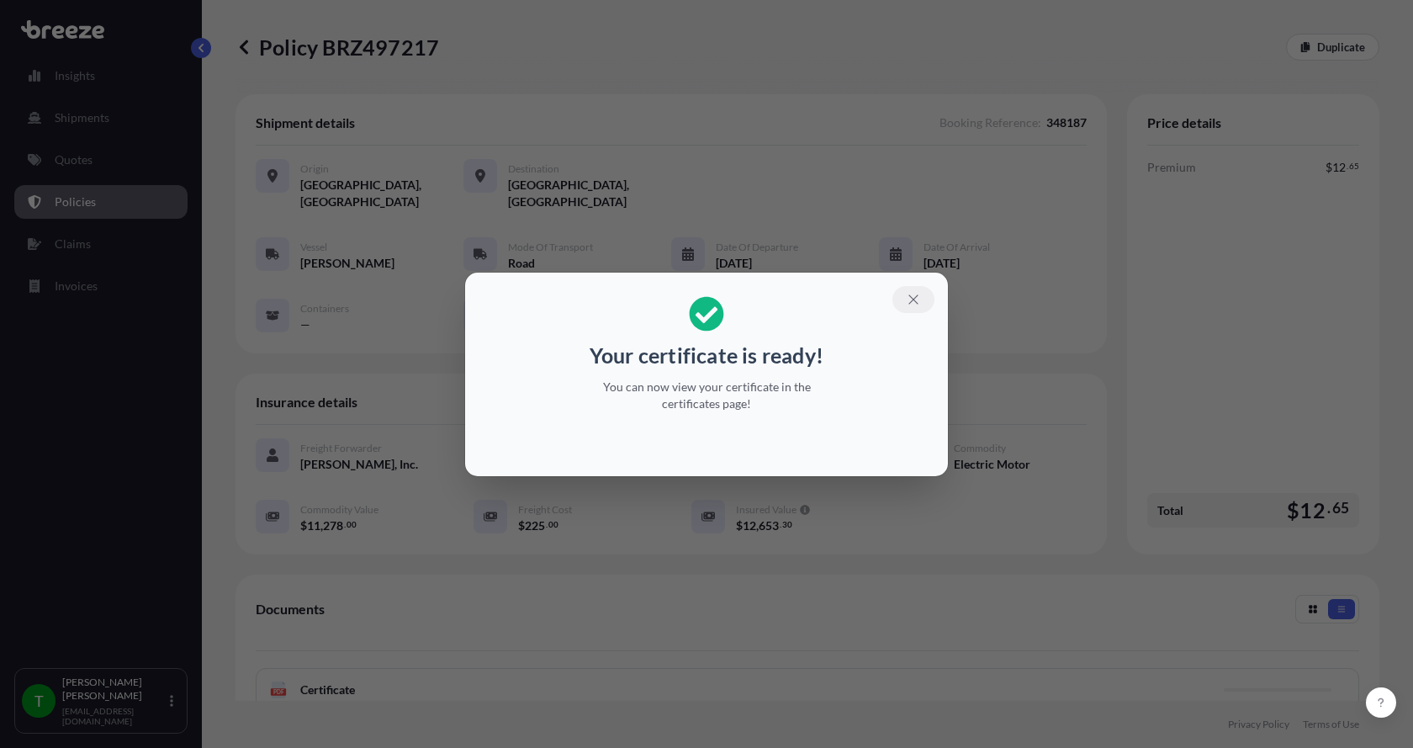
click at [913, 297] on icon "button" at bounding box center [913, 299] width 15 height 15
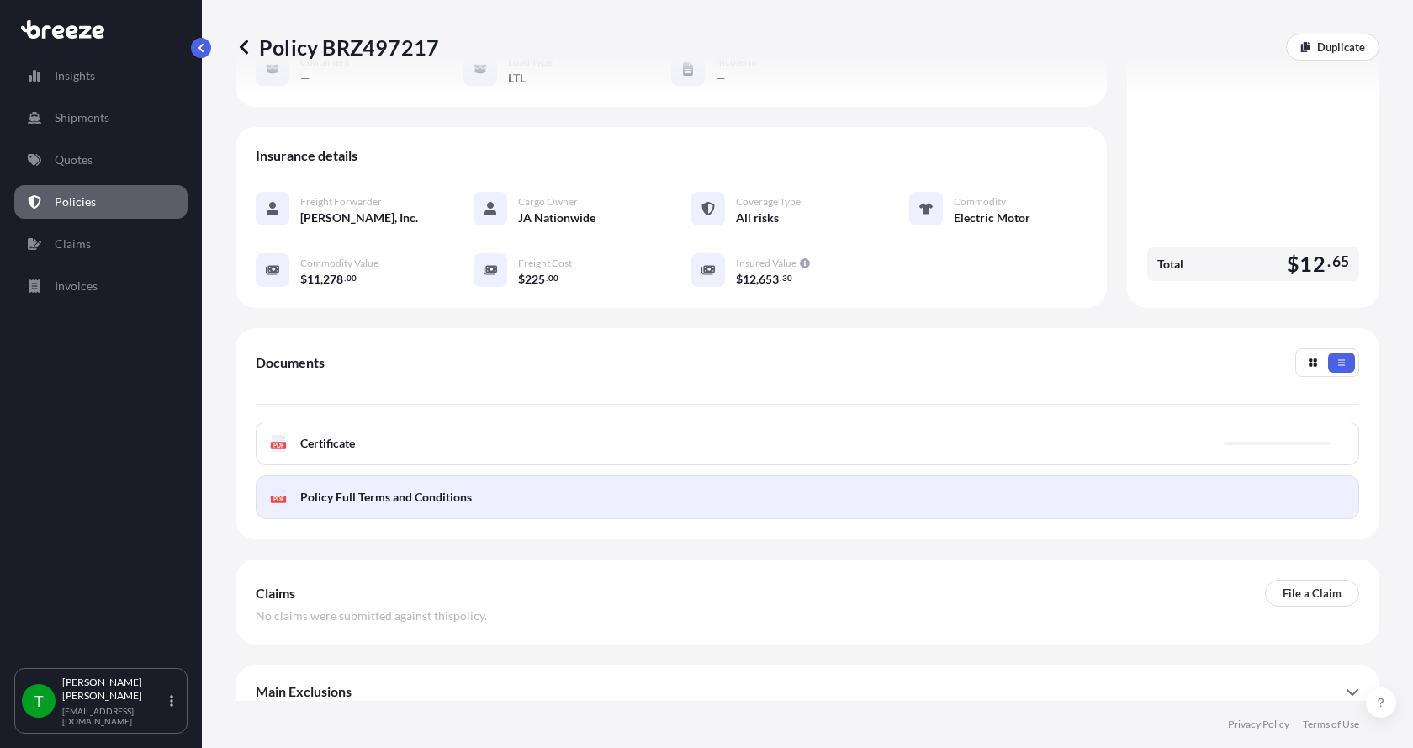
scroll to position [247, 0]
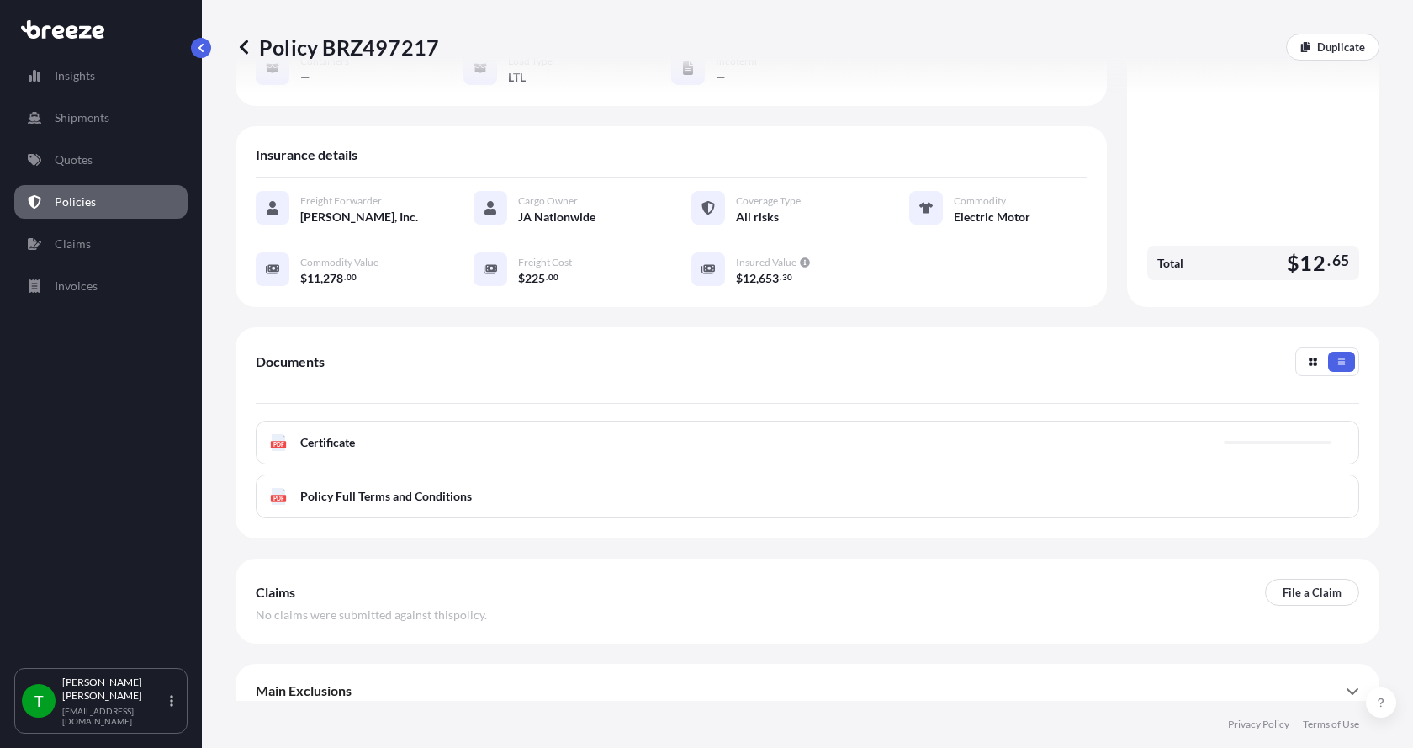
click at [310, 434] on span "Certificate" at bounding box center [327, 442] width 55 height 17
click at [279, 434] on icon at bounding box center [279, 442] width 14 height 17
